Goal: Complete application form

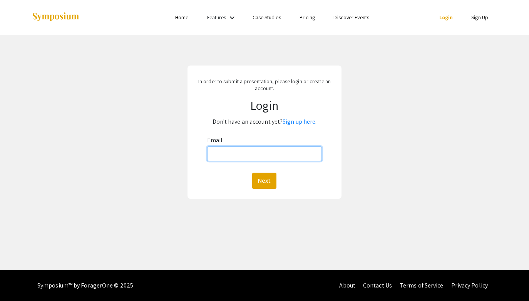
click at [274, 152] on input "Email:" at bounding box center [264, 153] width 115 height 15
type input "[EMAIL_ADDRESS][DOMAIN_NAME]"
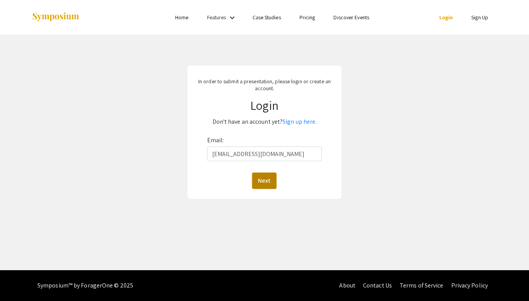
click at [262, 187] on button "Next" at bounding box center [264, 181] width 24 height 16
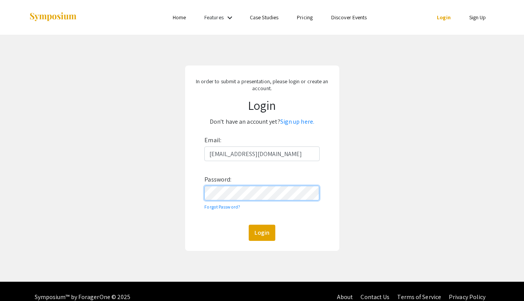
click at [248, 225] on button "Login" at bounding box center [261, 233] width 27 height 16
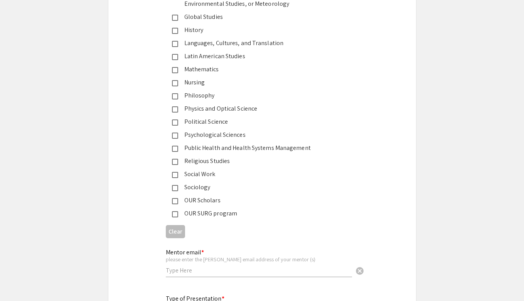
scroll to position [1156, 0]
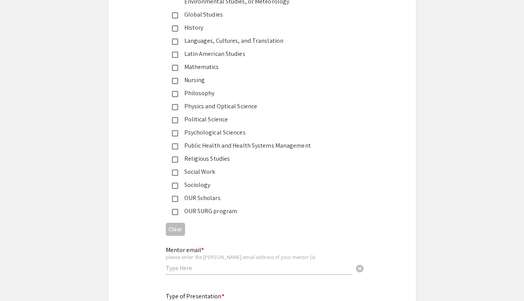
click at [245, 196] on div "OUR Scholars" at bounding box center [259, 197] width 162 height 9
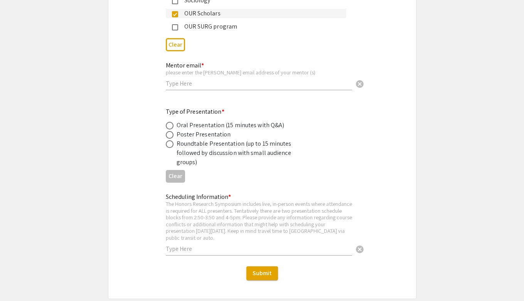
scroll to position [1359, 0]
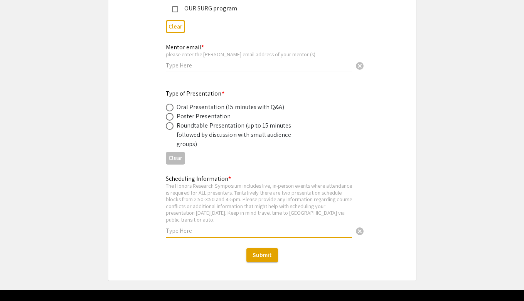
click at [255, 227] on input "text" at bounding box center [259, 231] width 186 height 8
click at [265, 204] on div "The Honors Research Symposium includes live, in-person events where attendance …" at bounding box center [259, 202] width 186 height 41
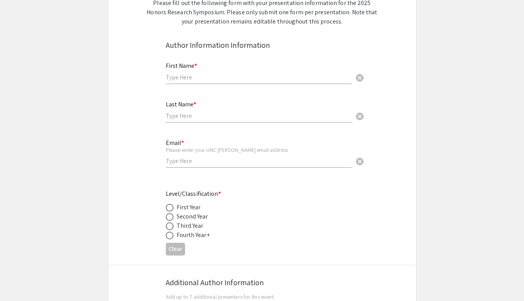
scroll to position [106, 0]
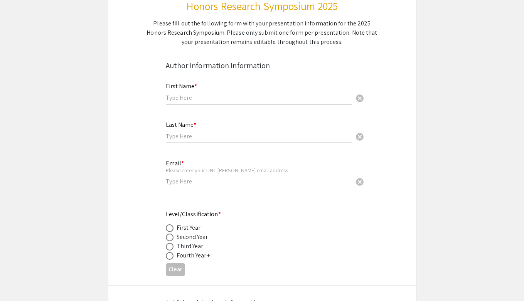
click at [212, 96] on input "text" at bounding box center [259, 98] width 186 height 8
type input "Sujjay"
type input "[PERSON_NAME]"
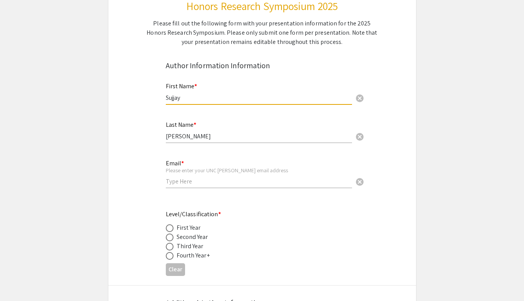
type input "[EMAIL_ADDRESS][DOMAIN_NAME]"
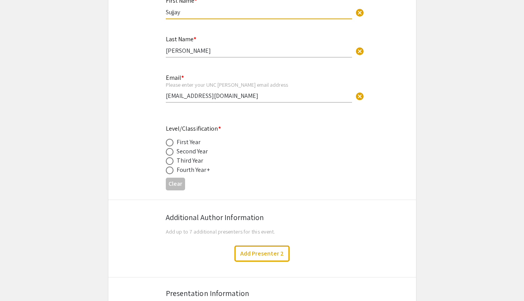
scroll to position [185, 0]
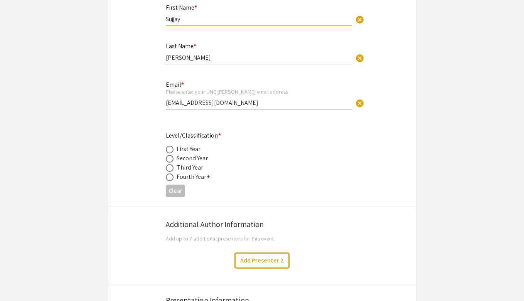
click at [169, 162] on span at bounding box center [170, 159] width 8 height 8
click at [169, 162] on input "radio" at bounding box center [170, 159] width 8 height 8
radio input "true"
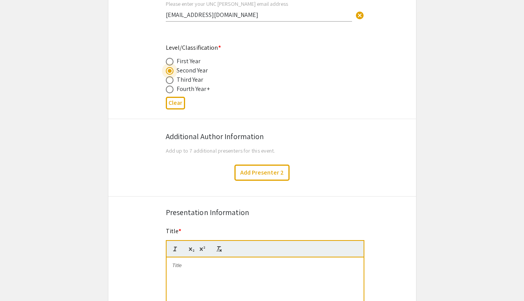
scroll to position [280, 0]
